Goal: Task Accomplishment & Management: Complete application form

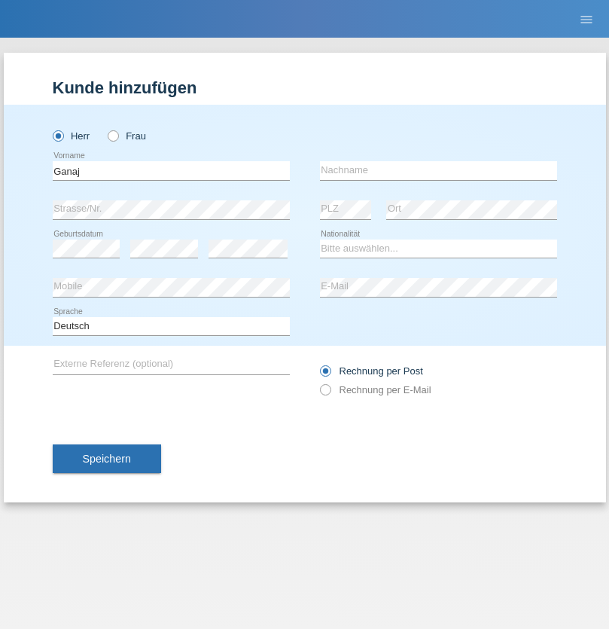
type input "Ganaj"
click at [438, 170] on input "text" at bounding box center [438, 170] width 237 height 19
type input "Fadil"
select select "XK"
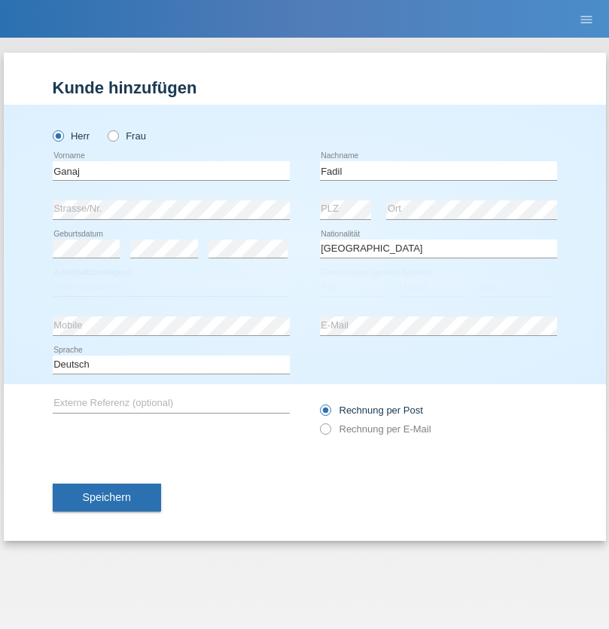
select select "C"
select select "11"
select select "08"
select select "2021"
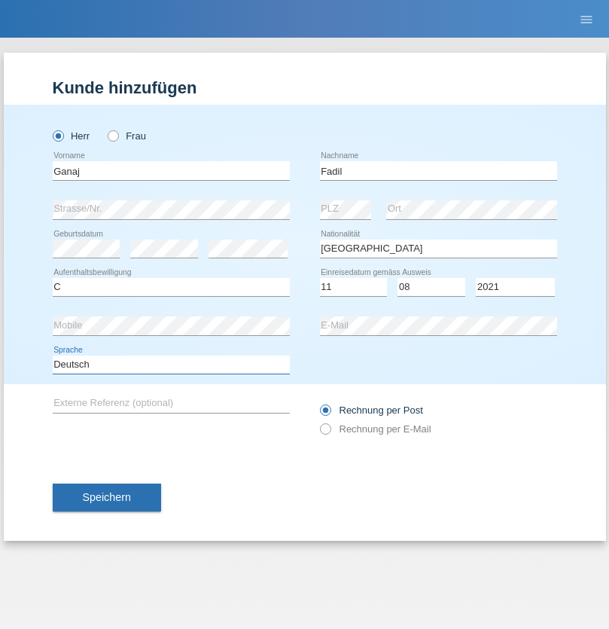
select select "en"
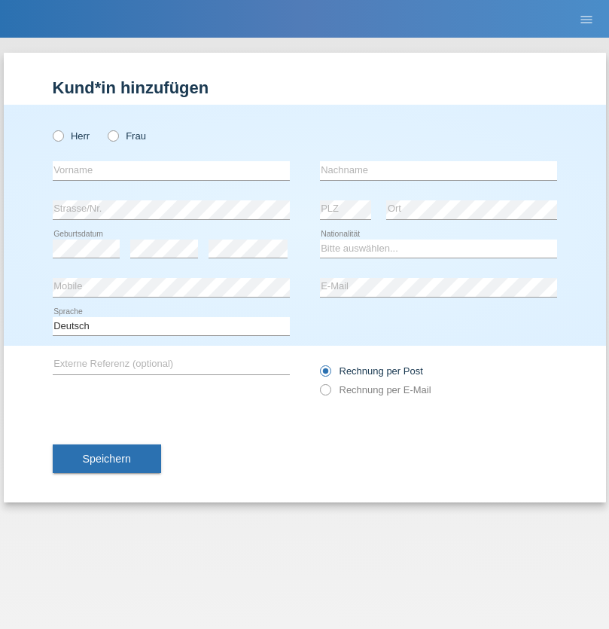
radio input "true"
click at [171, 170] on input "text" at bounding box center [171, 170] width 237 height 19
type input "Ibrahim"
click at [438, 170] on input "text" at bounding box center [438, 170] width 237 height 19
type input "Muja"
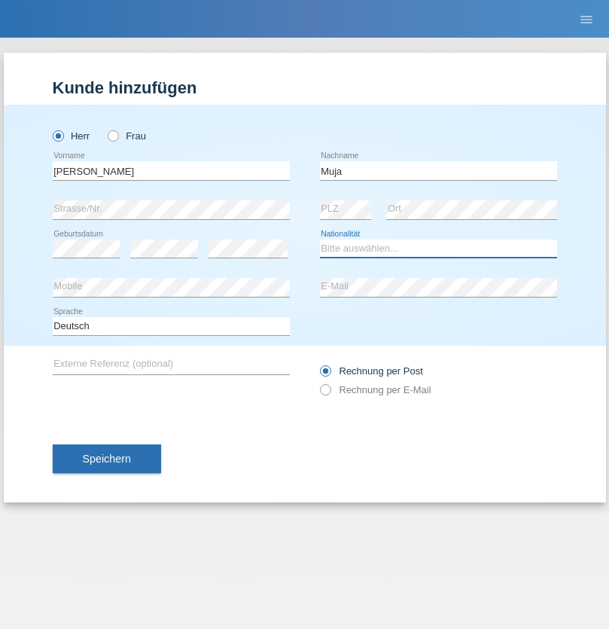
select select "XK"
select select "C"
select select "03"
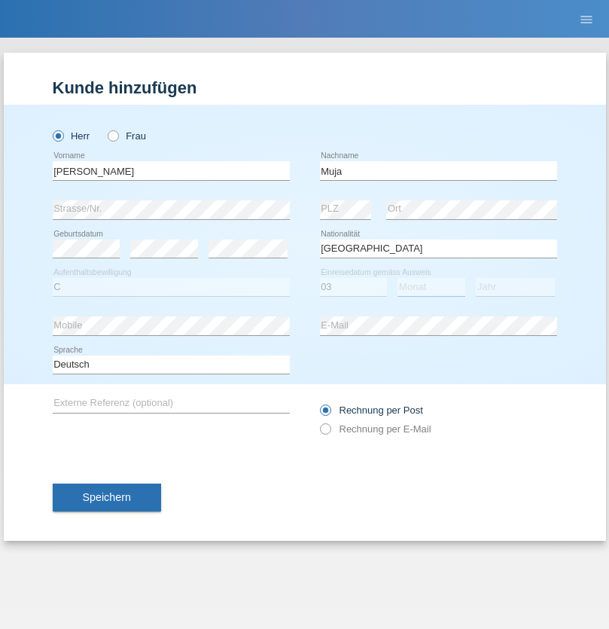
select select "07"
select select "2021"
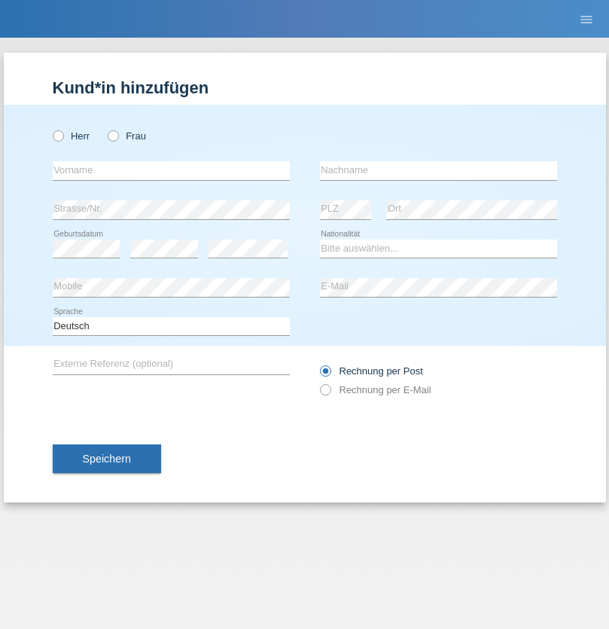
radio input "true"
click at [171, 170] on input "text" at bounding box center [171, 170] width 237 height 19
type input "[PERSON_NAME]"
click at [438, 170] on input "text" at bounding box center [438, 170] width 237 height 19
type input "Berger"
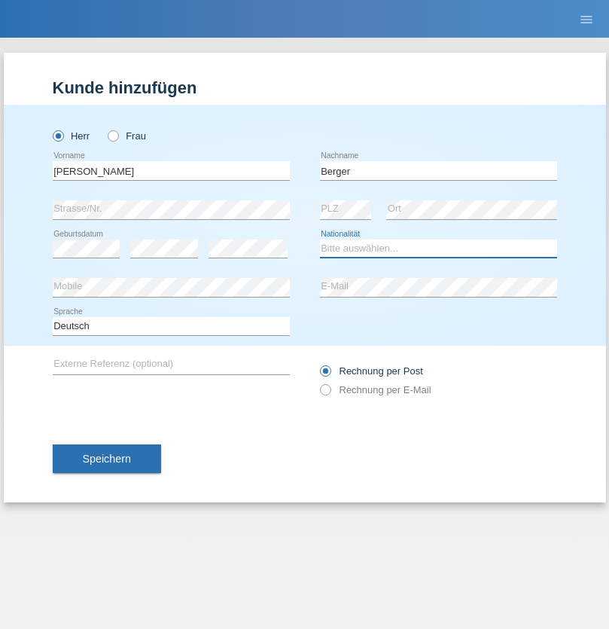
select select "CH"
radio input "true"
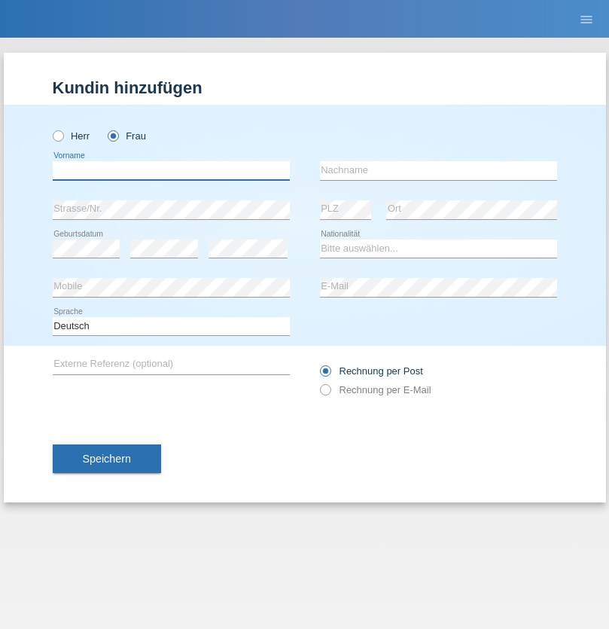
click at [171, 170] on input "text" at bounding box center [171, 170] width 237 height 19
type input "Teixeira da Silva Moço"
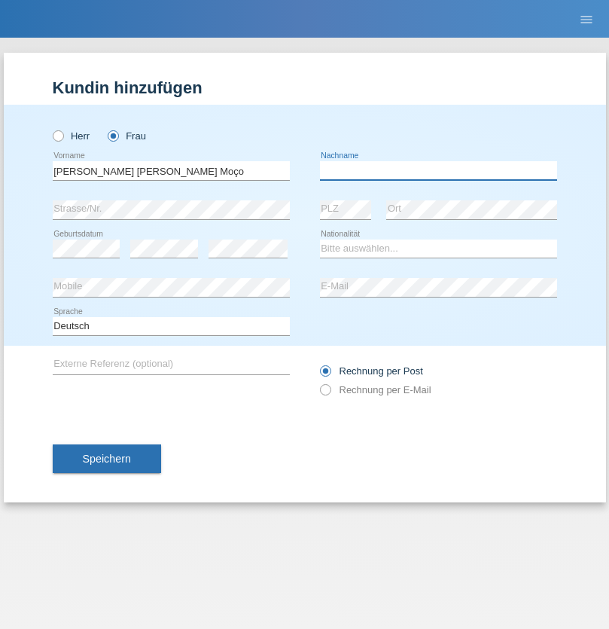
click at [438, 170] on input "text" at bounding box center [438, 170] width 237 height 19
type input "Paula"
select select "PT"
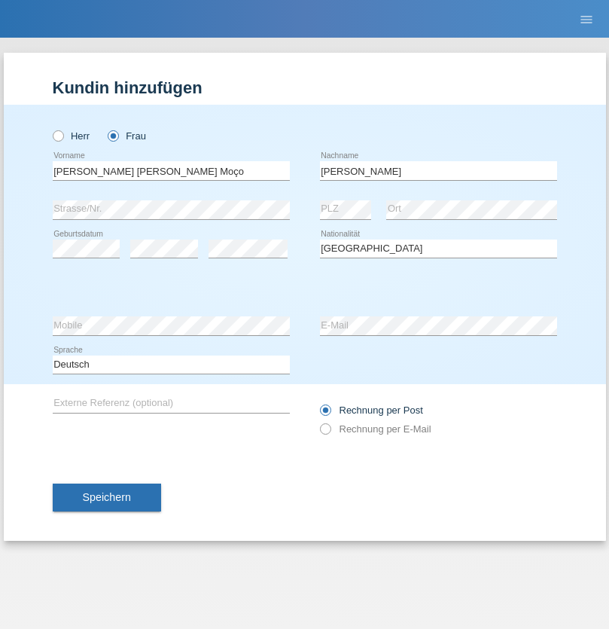
select select "C"
select select "28"
select select "03"
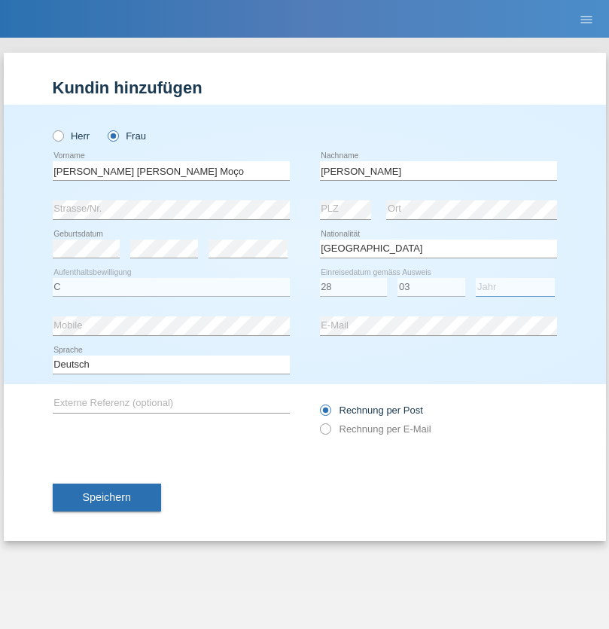
select select "2005"
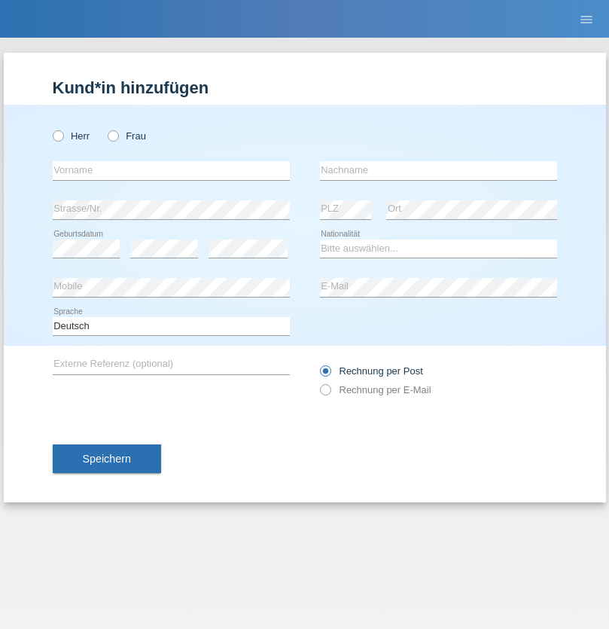
radio input "true"
click at [171, 170] on input "text" at bounding box center [171, 170] width 237 height 19
type input "Momand"
click at [438, 170] on input "text" at bounding box center [438, 170] width 237 height 19
type input "Azmat"
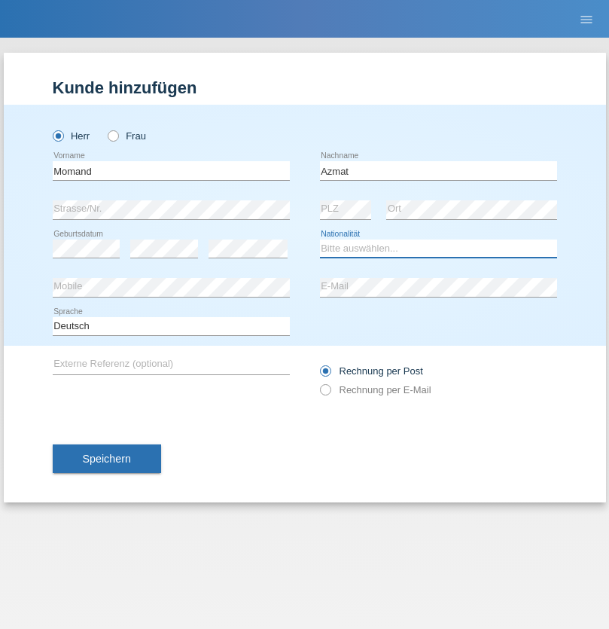
select select "CH"
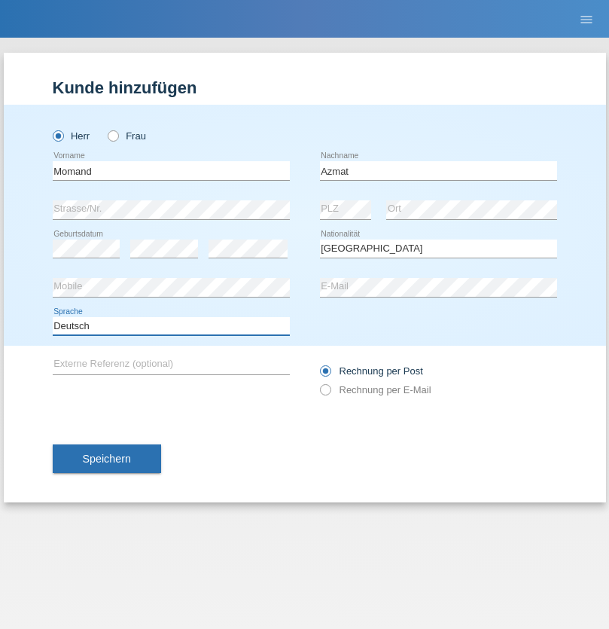
select select "en"
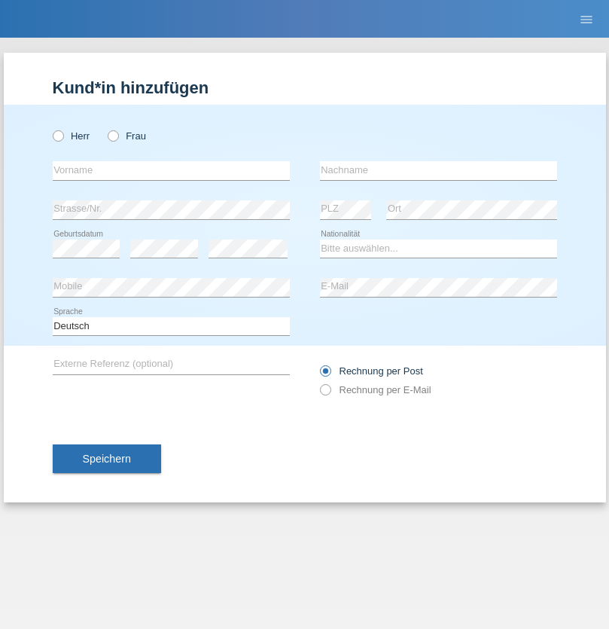
radio input "true"
click at [171, 170] on input "text" at bounding box center [171, 170] width 237 height 19
type input "Allan"
click at [438, 170] on input "text" at bounding box center [438, 170] width 237 height 19
type input "Theurillat"
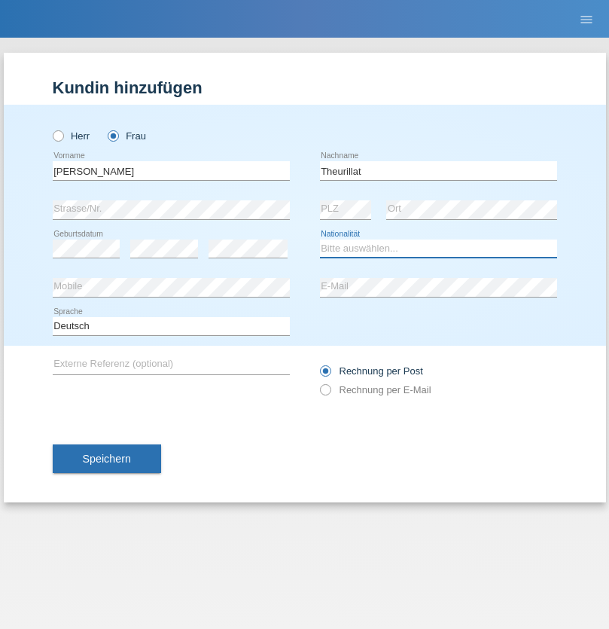
select select "CH"
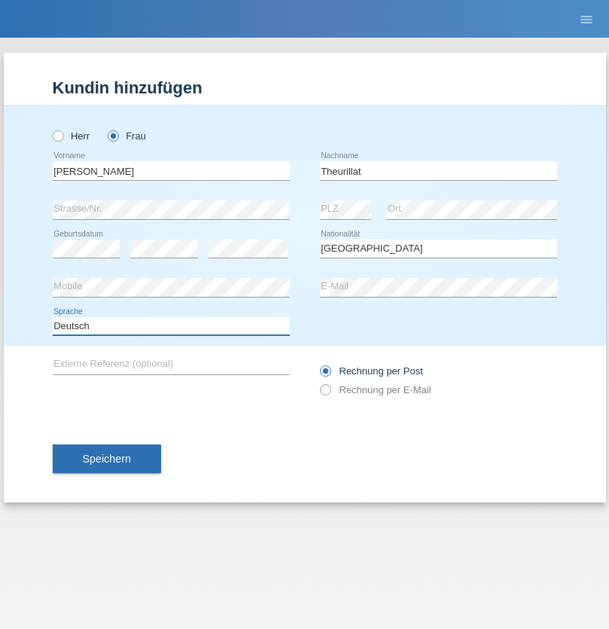
select select "en"
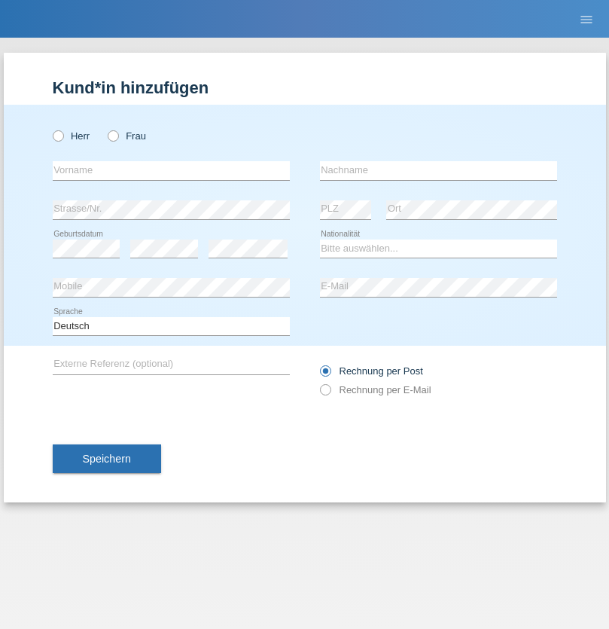
radio input "true"
click at [171, 170] on input "text" at bounding box center [171, 170] width 237 height 19
type input "Jack"
click at [438, 170] on input "text" at bounding box center [438, 170] width 237 height 19
type input "Graf"
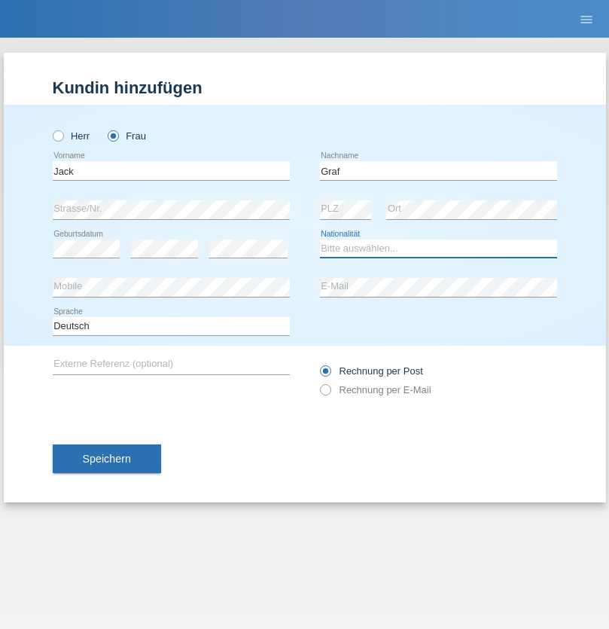
select select "CH"
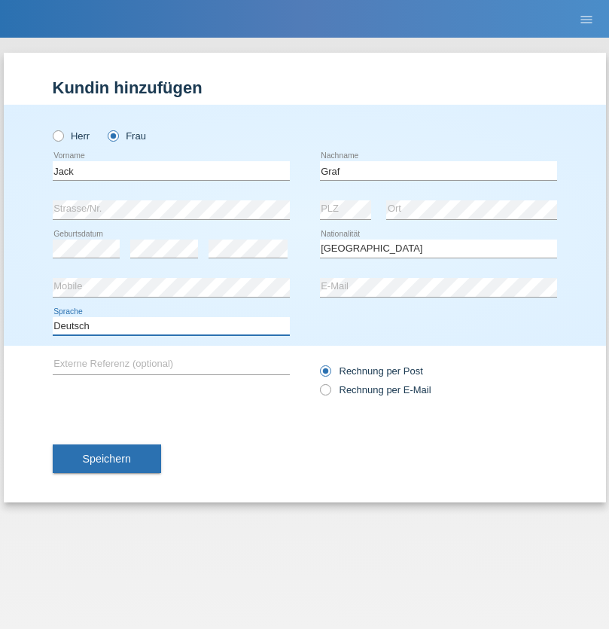
select select "en"
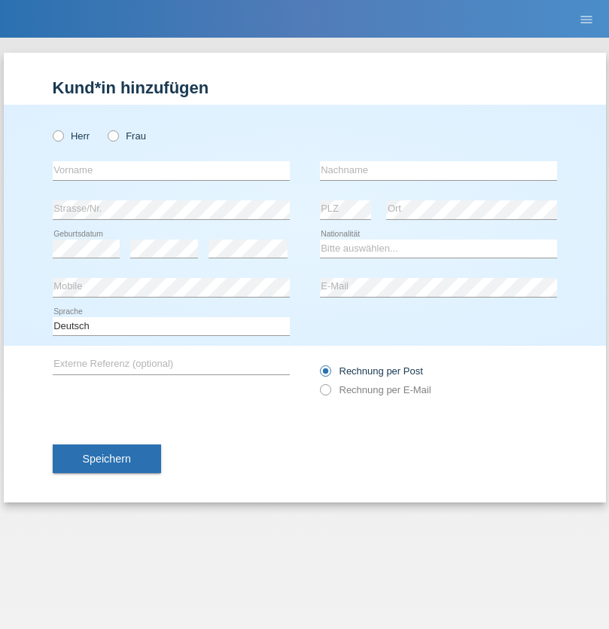
radio input "true"
click at [171, 170] on input "text" at bounding box center [171, 170] width 237 height 19
type input "Teklay"
click at [438, 170] on input "text" at bounding box center [438, 170] width 237 height 19
type input "Fiori"
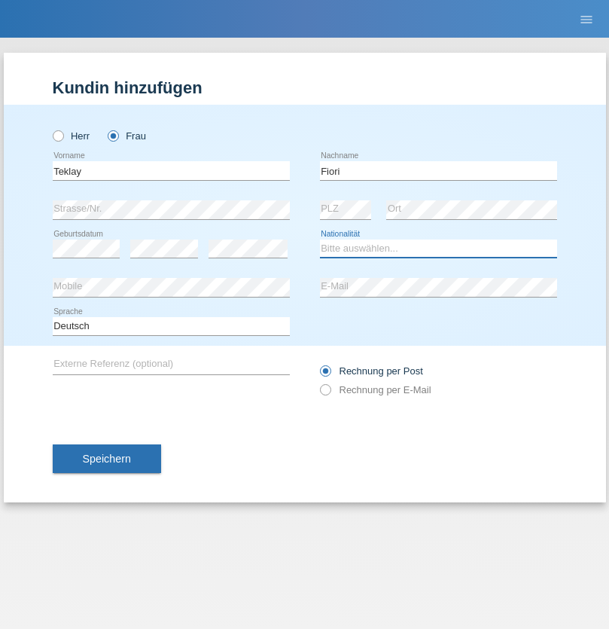
select select "ER"
select select "C"
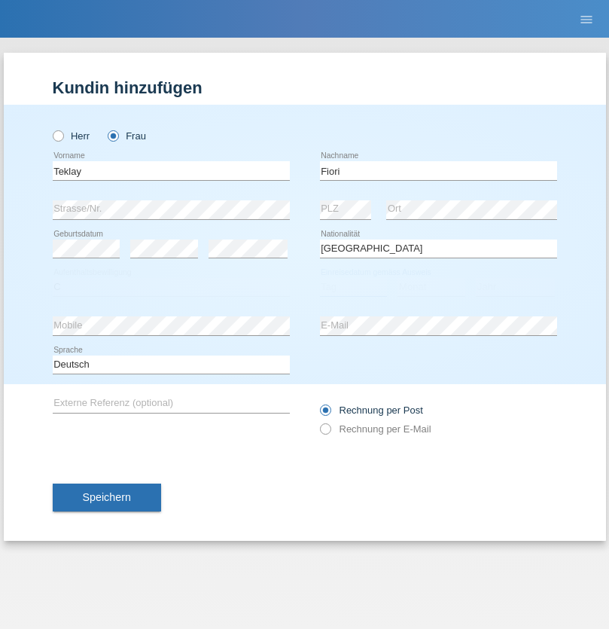
select select "11"
select select "08"
select select "2021"
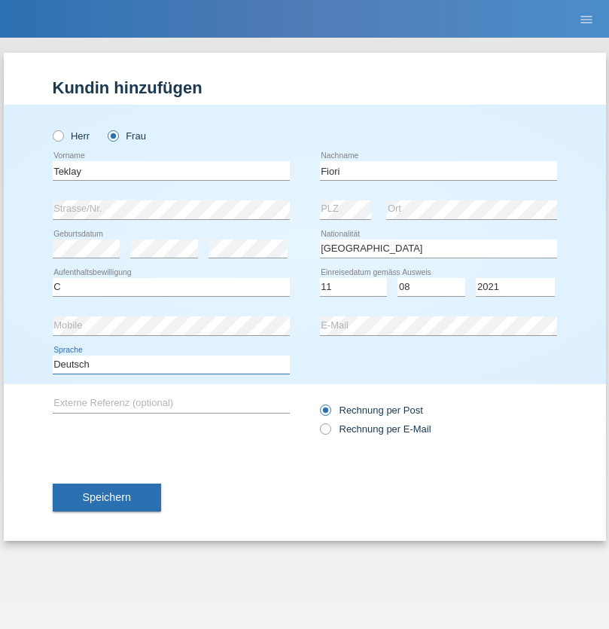
select select "en"
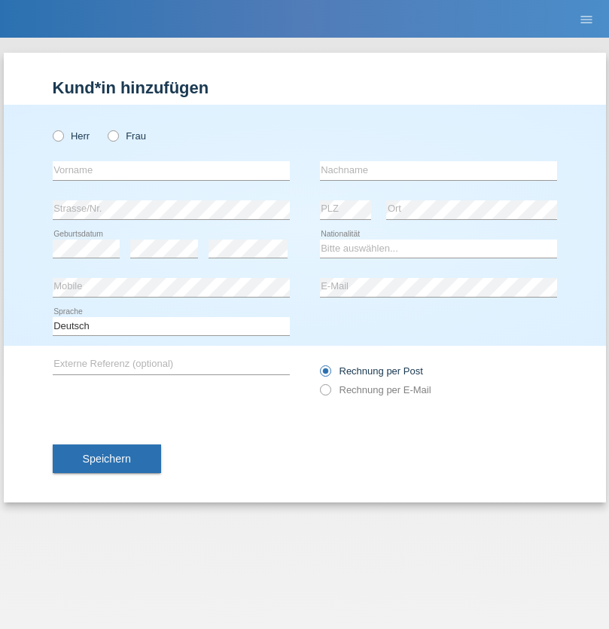
radio input "true"
click at [171, 170] on input "text" at bounding box center [171, 170] width 237 height 19
type input "Sadia"
click at [438, 170] on input "text" at bounding box center [438, 170] width 237 height 19
type input "Nejmaoui"
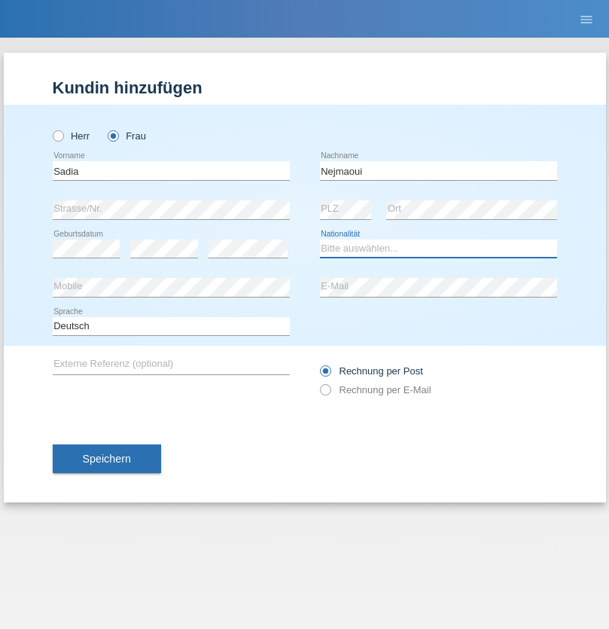
select select "MA"
select select "C"
select select "01"
select select "06"
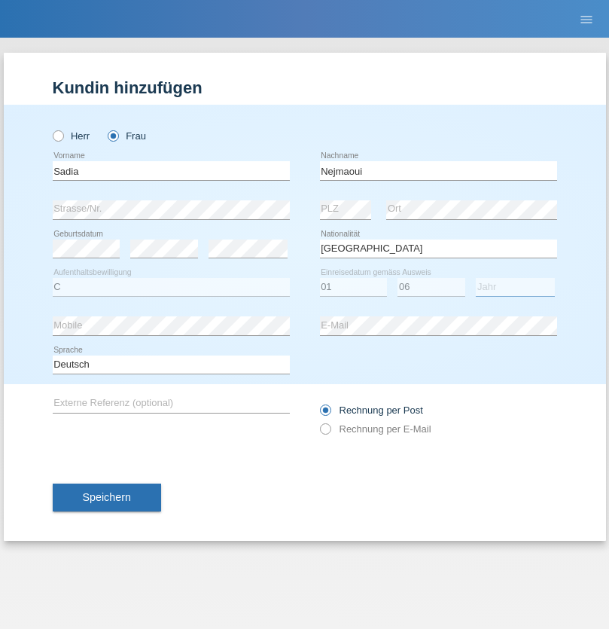
select select "1964"
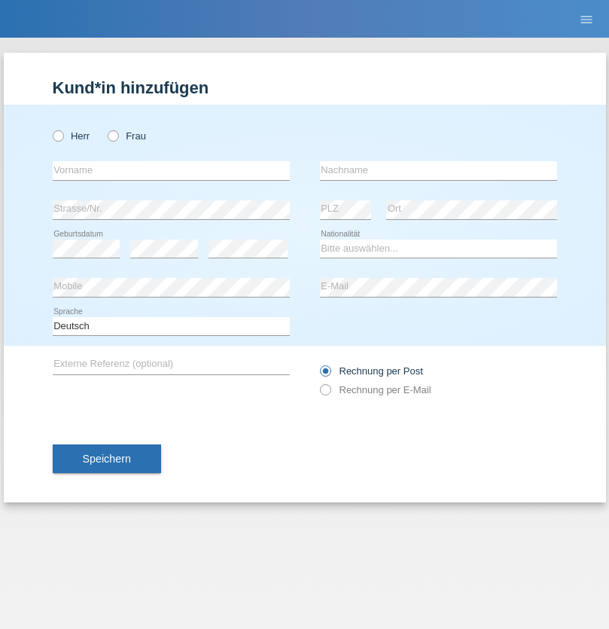
radio input "true"
click at [171, 170] on input "text" at bounding box center [171, 170] width 237 height 19
type input "[PERSON_NAME]"
click at [438, 170] on input "text" at bounding box center [438, 170] width 237 height 19
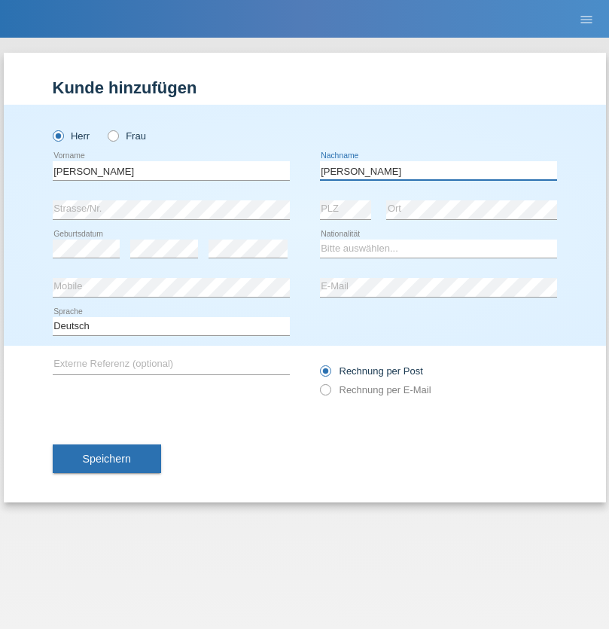
type input "Nobrega"
select select "CH"
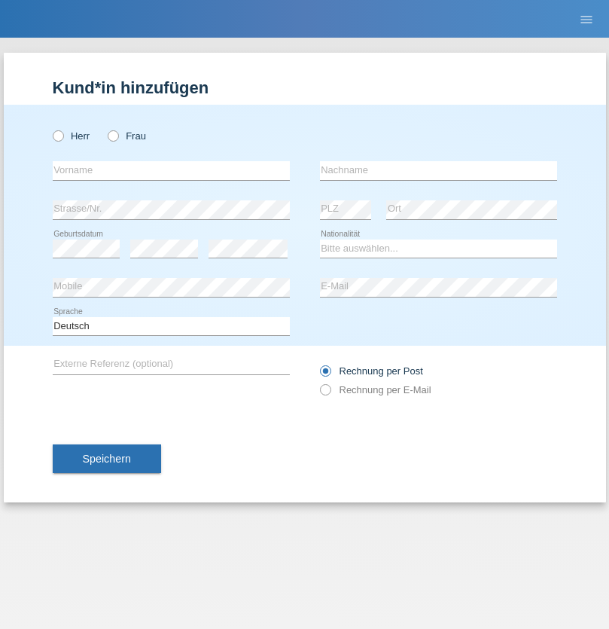
radio input "true"
click at [171, 170] on input "text" at bounding box center [171, 170] width 237 height 19
type input "Thivagaran"
click at [438, 170] on input "text" at bounding box center [438, 170] width 237 height 19
type input "Selvanayagam"
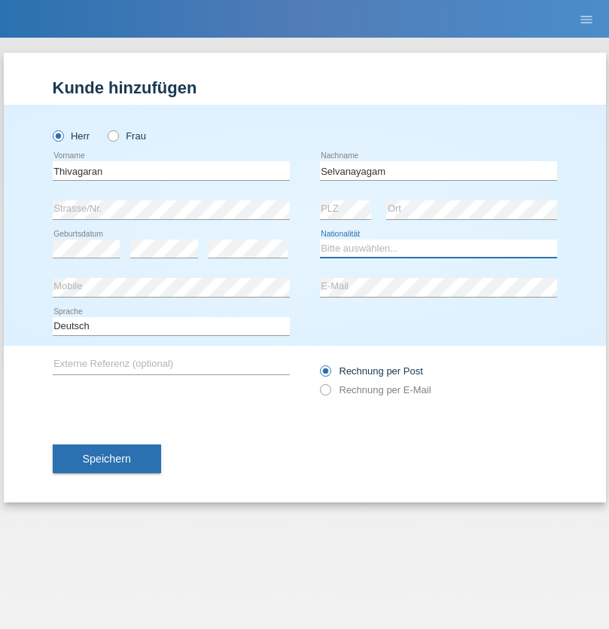
select select "LK"
select select "C"
select select "23"
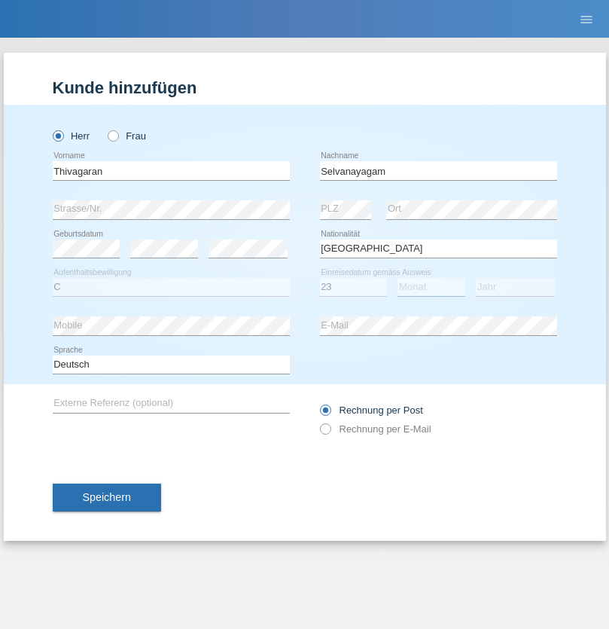
select select "03"
select select "2021"
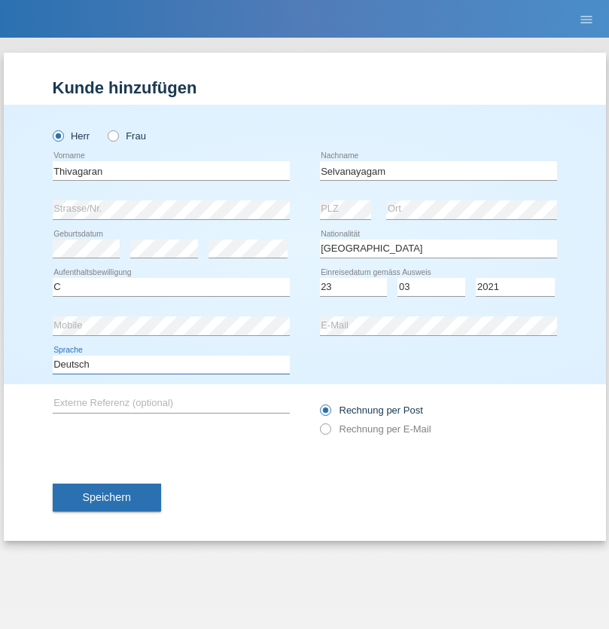
select select "en"
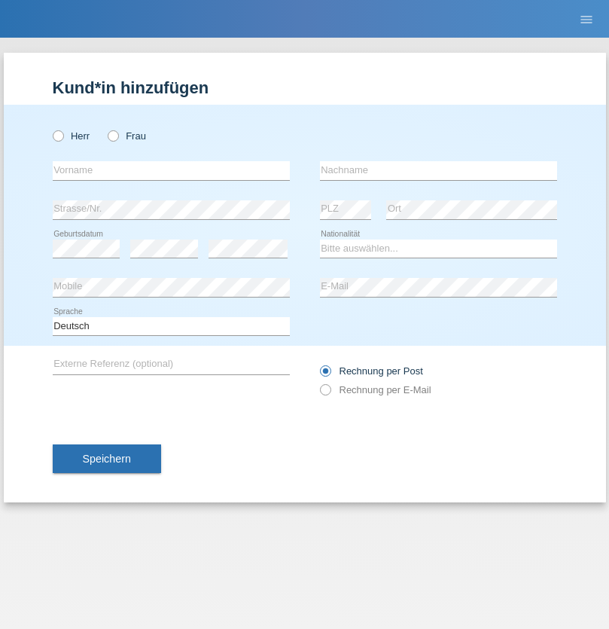
radio input "true"
click at [171, 170] on input "text" at bounding box center [171, 170] width 237 height 19
type input "[PERSON_NAME]"
click at [438, 170] on input "text" at bounding box center [438, 170] width 237 height 19
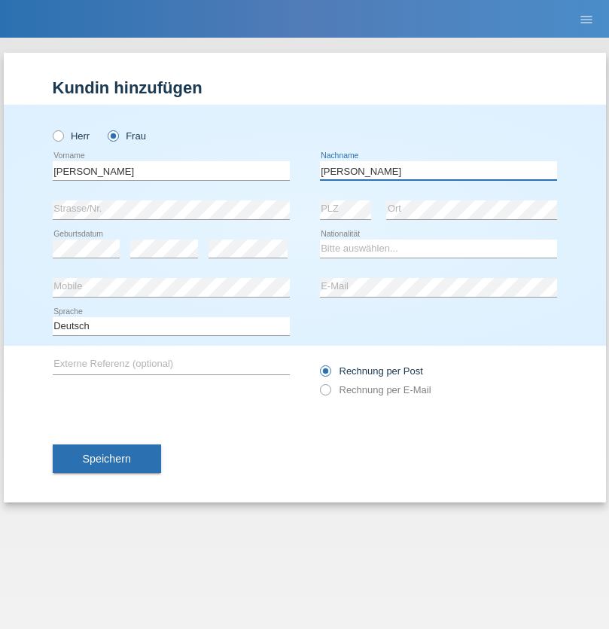
type input "[PERSON_NAME]"
select select "CH"
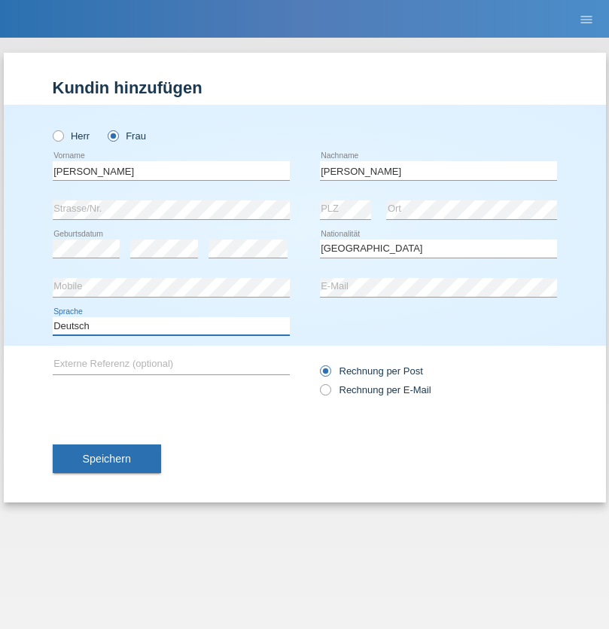
select select "en"
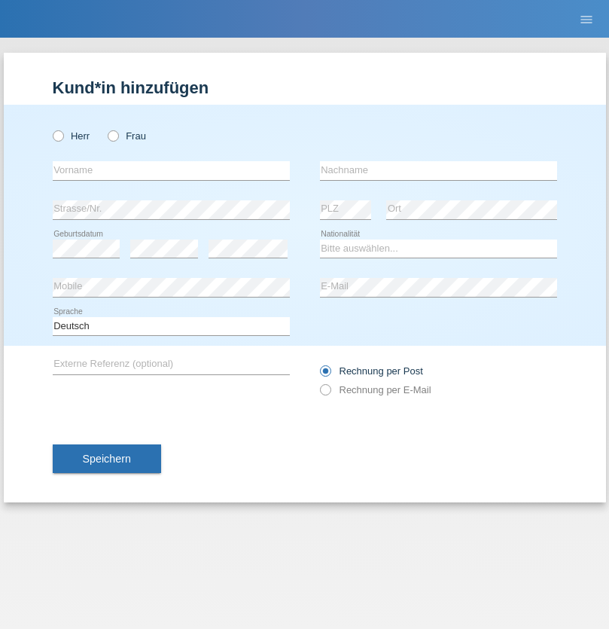
radio input "true"
click at [171, 170] on input "text" at bounding box center [171, 170] width 237 height 19
type input "Tymur"
click at [438, 170] on input "text" at bounding box center [438, 170] width 237 height 19
type input "Hunderchuk"
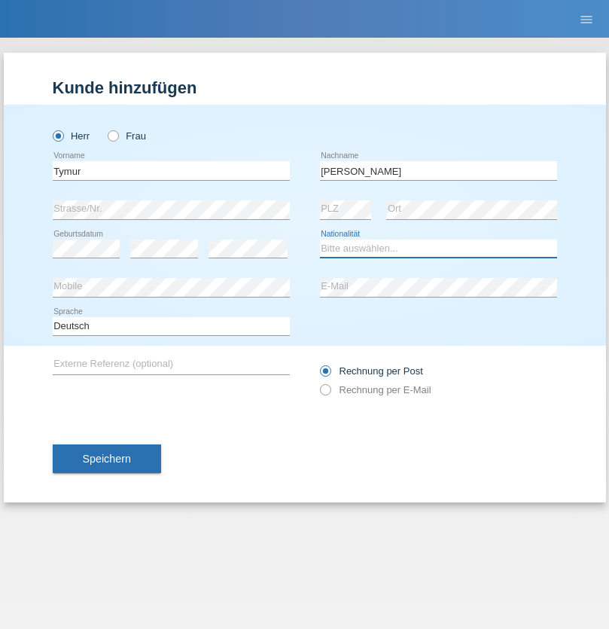
select select "UA"
select select "C"
select select "20"
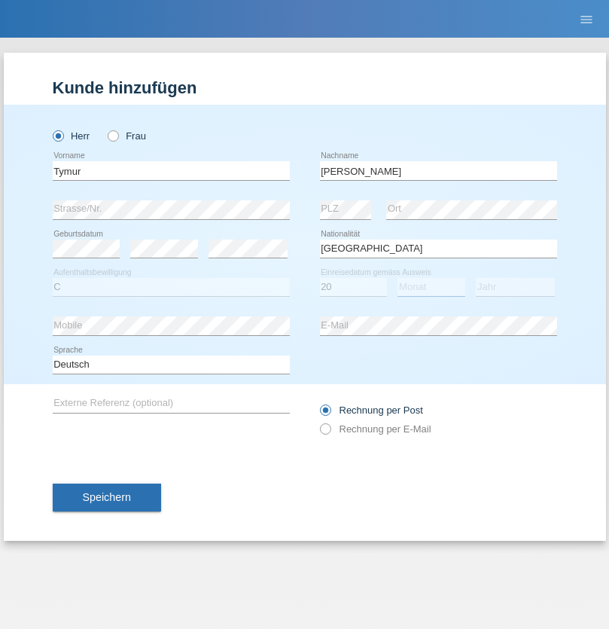
select select "08"
select select "2021"
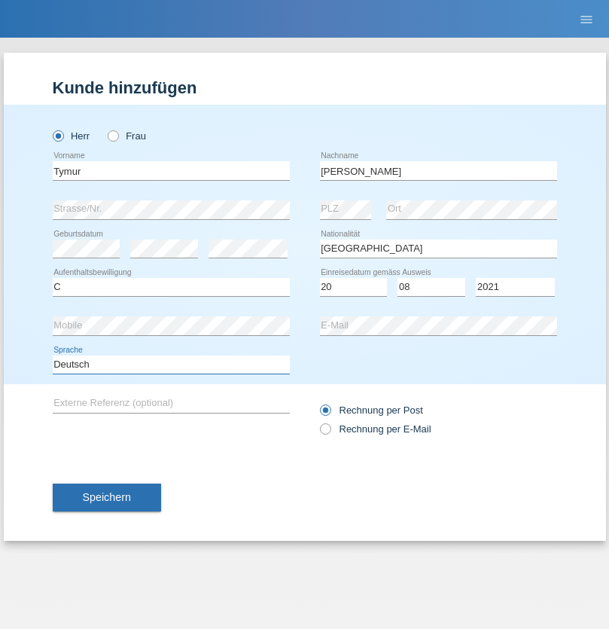
select select "en"
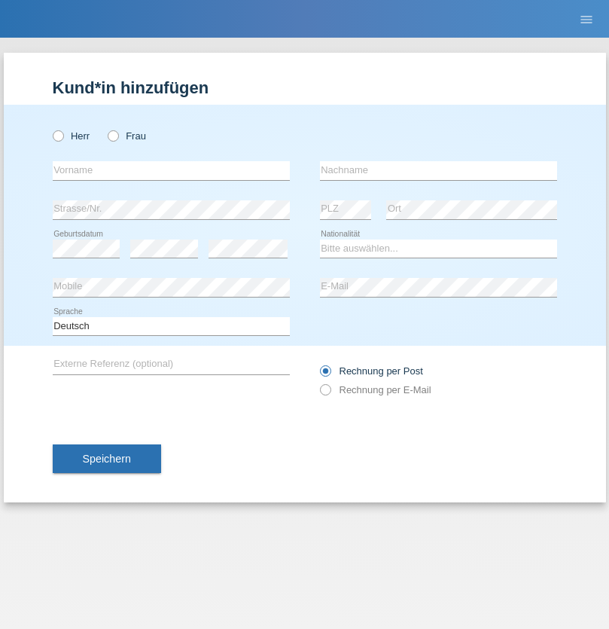
radio input "true"
click at [171, 170] on input "text" at bounding box center [171, 170] width 237 height 19
type input "Tymur"
click at [438, 170] on input "text" at bounding box center [438, 170] width 237 height 19
type input "Hunderchuj"
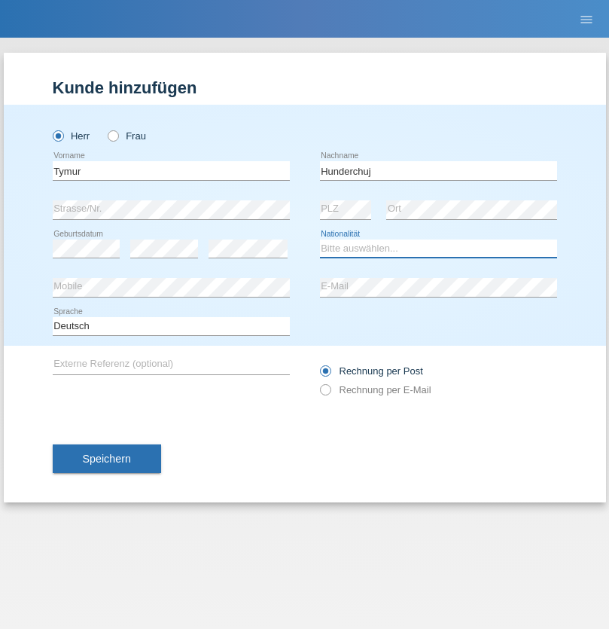
select select "UA"
select select "C"
select select "20"
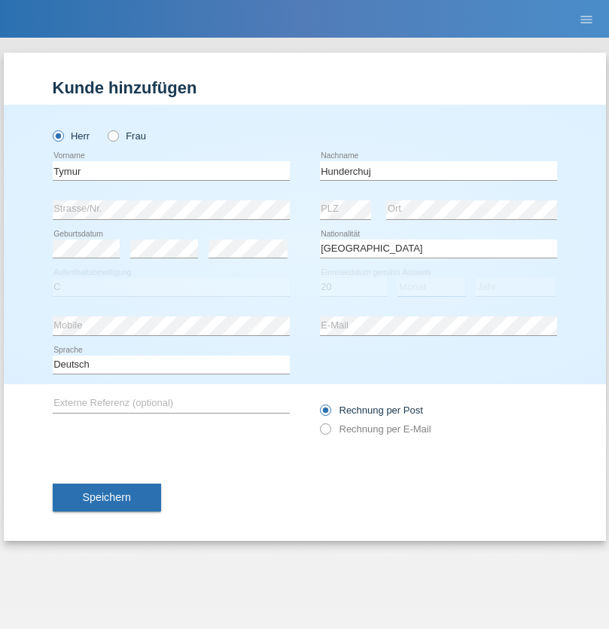
select select "08"
select select "2021"
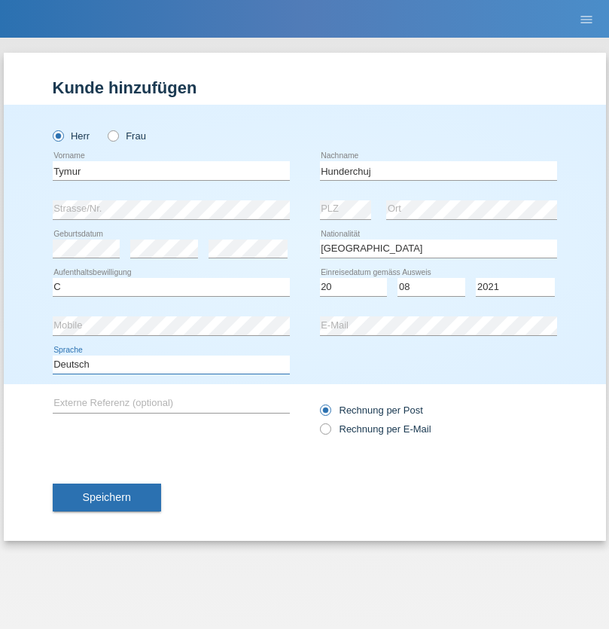
select select "en"
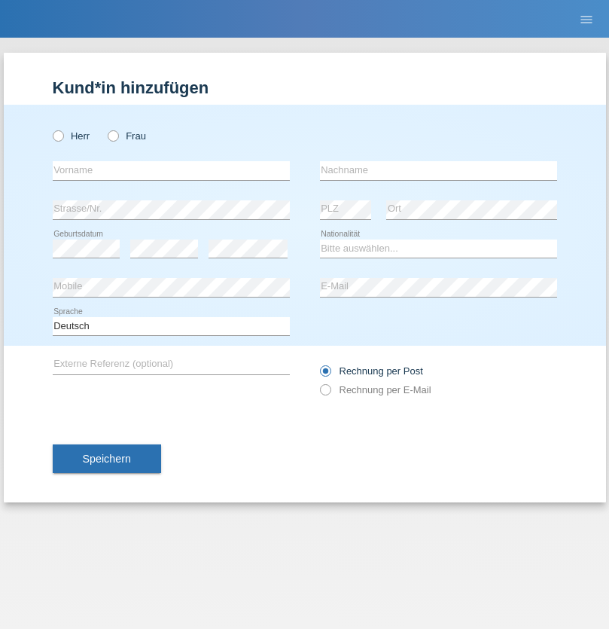
radio input "true"
click at [171, 170] on input "text" at bounding box center [171, 170] width 237 height 19
type input "Dominik"
click at [438, 170] on input "text" at bounding box center [438, 170] width 237 height 19
type input "Tropp"
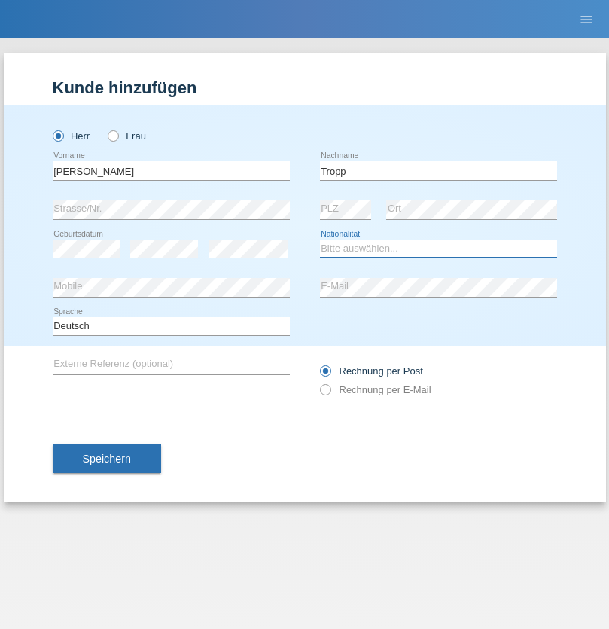
select select "SK"
select select "C"
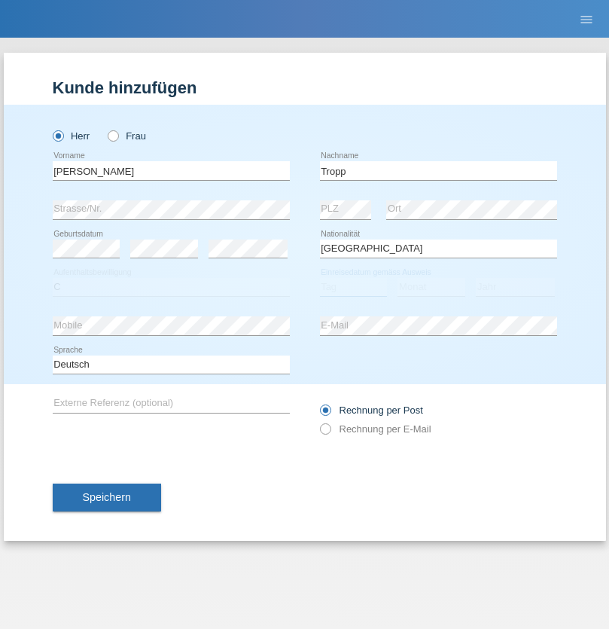
select select "11"
select select "08"
select select "2021"
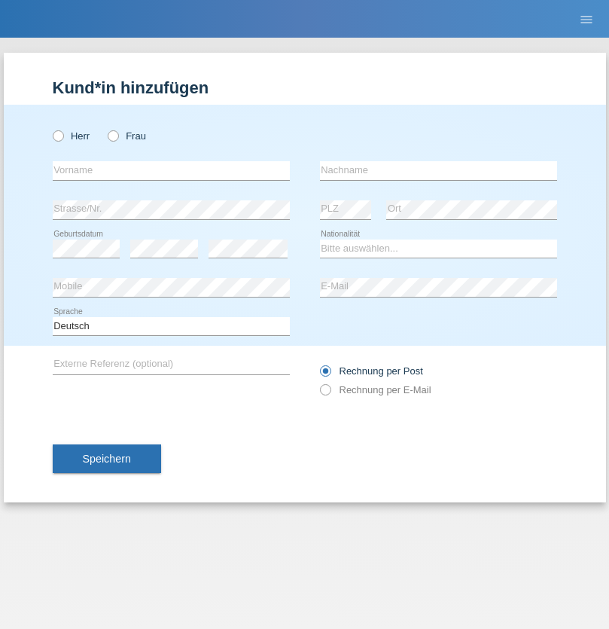
radio input "true"
click at [171, 170] on input "text" at bounding box center [171, 170] width 237 height 19
type input "[PERSON_NAME]"
click at [438, 170] on input "text" at bounding box center [438, 170] width 237 height 19
type input "Ringle"
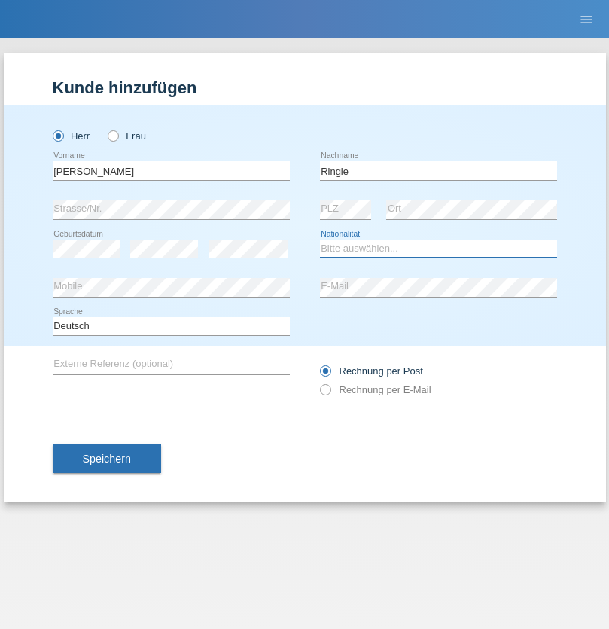
select select "DE"
select select "C"
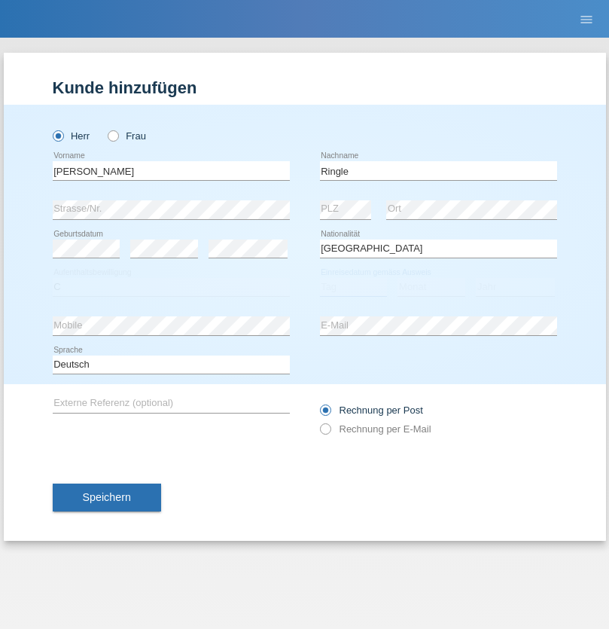
select select "06"
select select "01"
select select "2021"
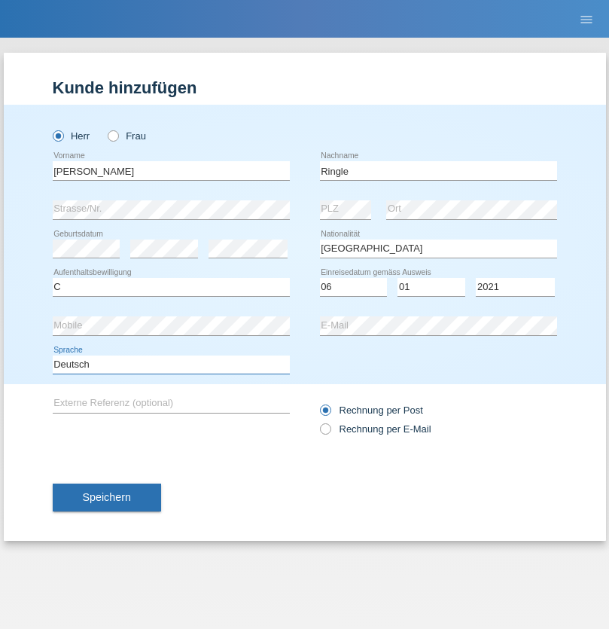
select select "en"
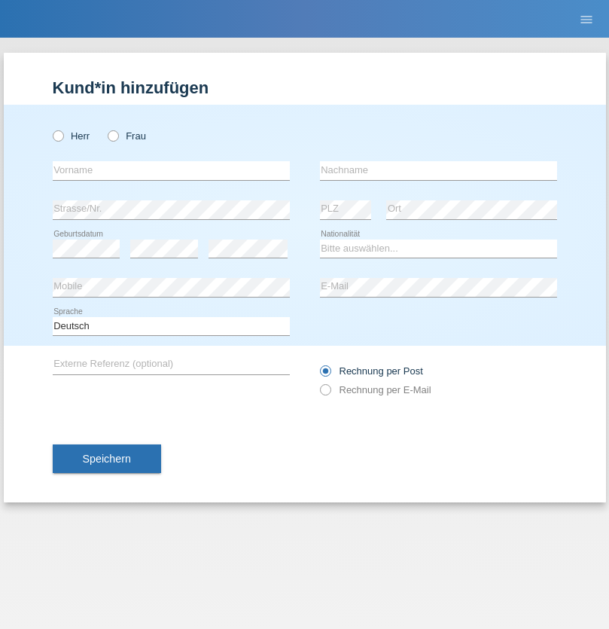
radio input "true"
click at [171, 170] on input "text" at bounding box center [171, 170] width 237 height 19
type input "Junior"
click at [438, 170] on input "text" at bounding box center [438, 170] width 237 height 19
type input "[PERSON_NAME]"
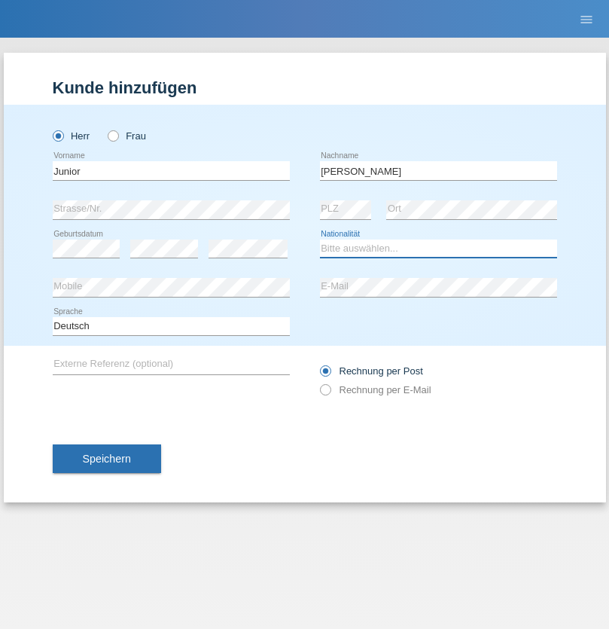
select select "CH"
radio input "true"
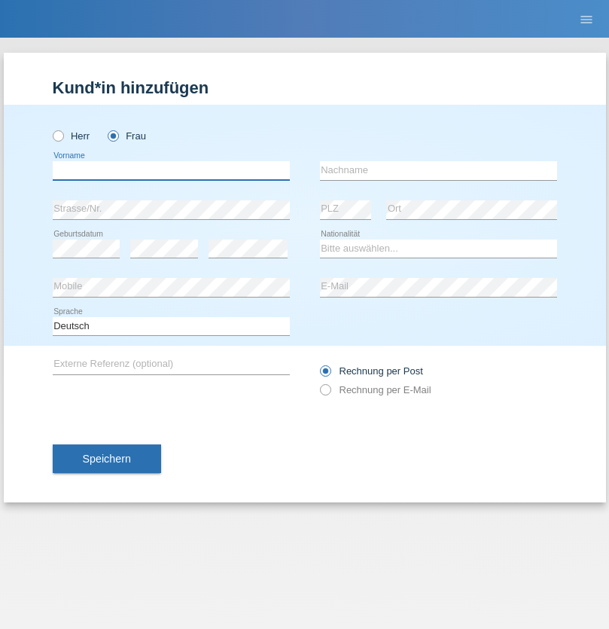
click at [171, 170] on input "text" at bounding box center [171, 170] width 237 height 19
type input "Maria Fernanda"
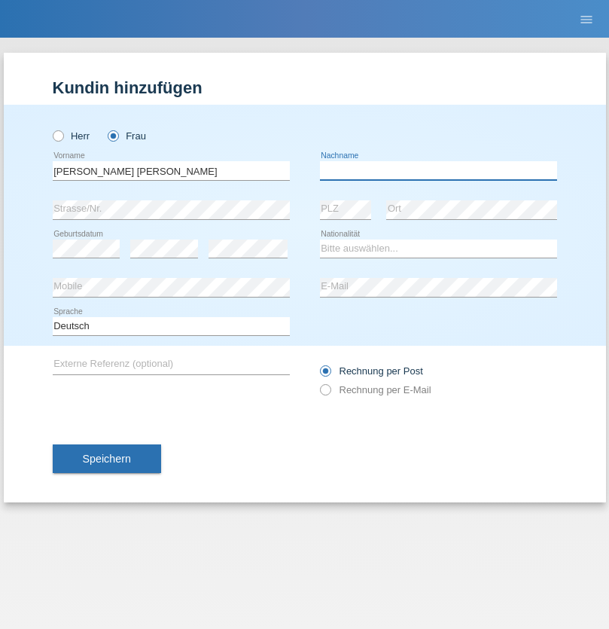
click at [438, 170] on input "text" at bounding box center [438, 170] width 237 height 19
type input "Knusel Campillo"
select select "CH"
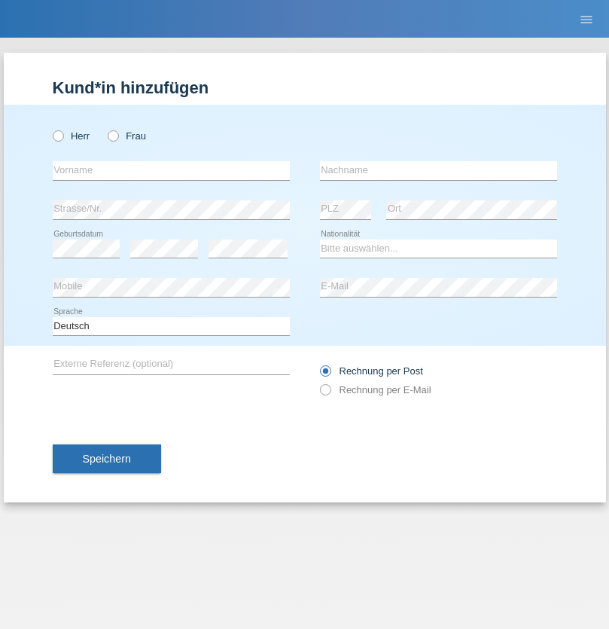
radio input "true"
click at [171, 170] on input "text" at bounding box center [171, 170] width 237 height 19
type input "Beqiri"
click at [438, 170] on input "text" at bounding box center [438, 170] width 237 height 19
type input "Shpresa"
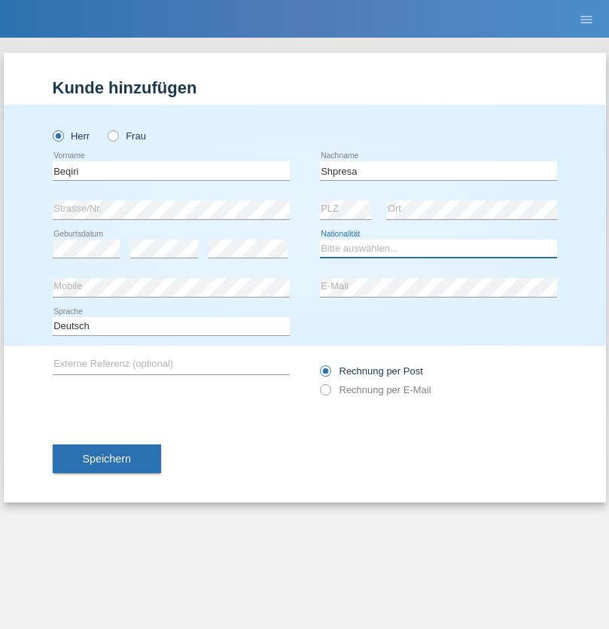
select select "XK"
select select "C"
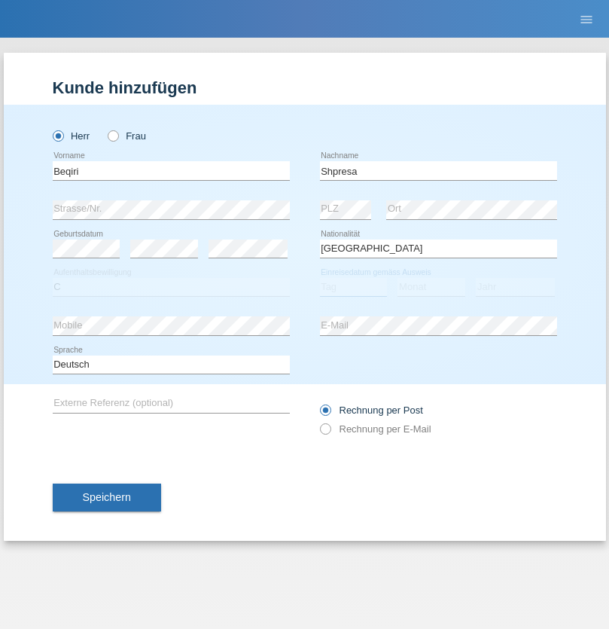
select select "08"
select select "02"
select select "1979"
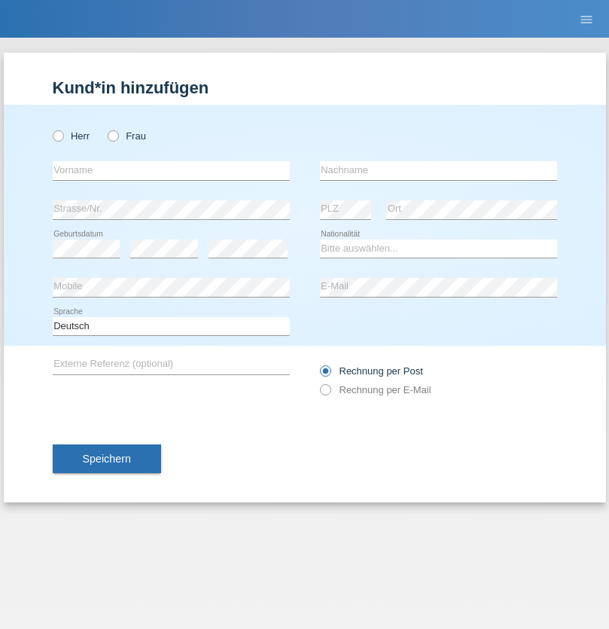
radio input "true"
click at [171, 170] on input "text" at bounding box center [171, 170] width 237 height 19
type input "[PERSON_NAME]"
click at [438, 170] on input "text" at bounding box center [438, 170] width 237 height 19
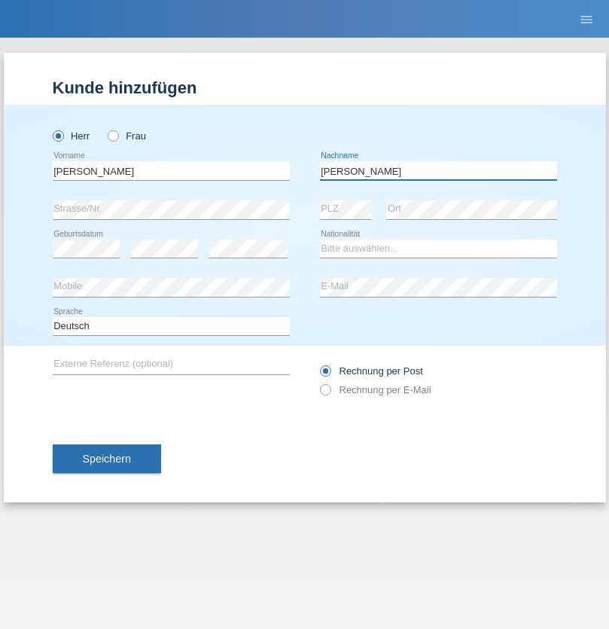
type input "[PERSON_NAME]"
select select "CH"
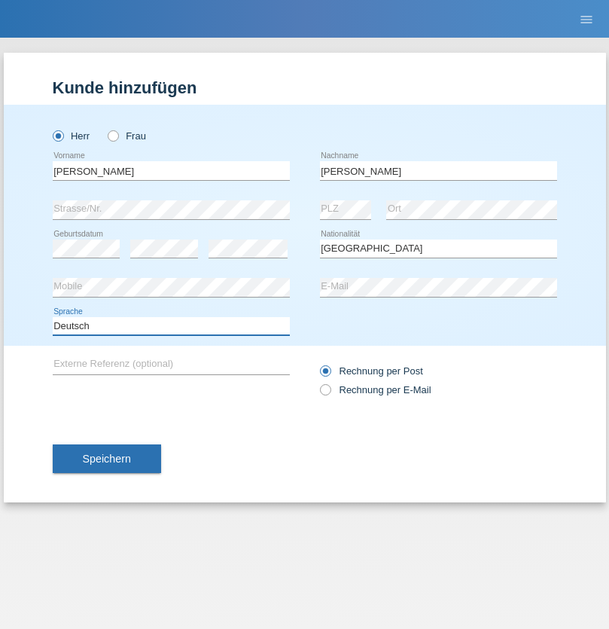
select select "en"
